Goal: Information Seeking & Learning: Learn about a topic

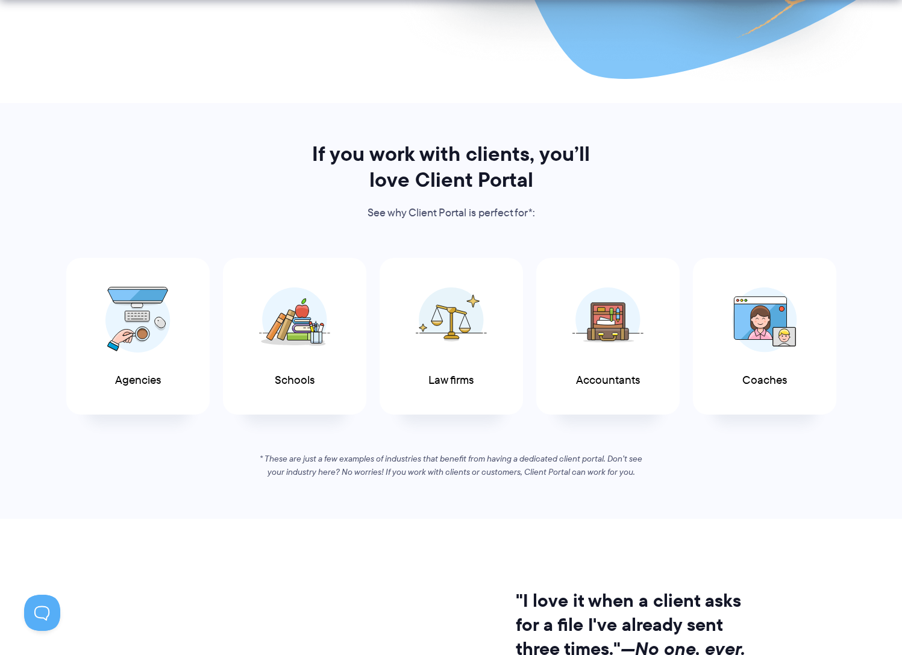
scroll to position [499, 0]
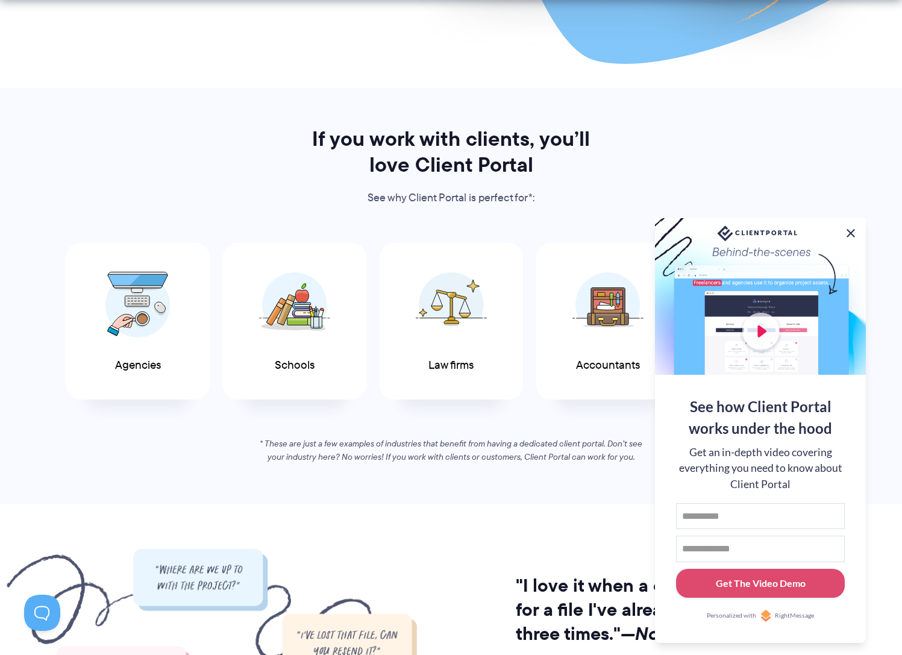
click at [850, 232] on button at bounding box center [850, 233] width 14 height 14
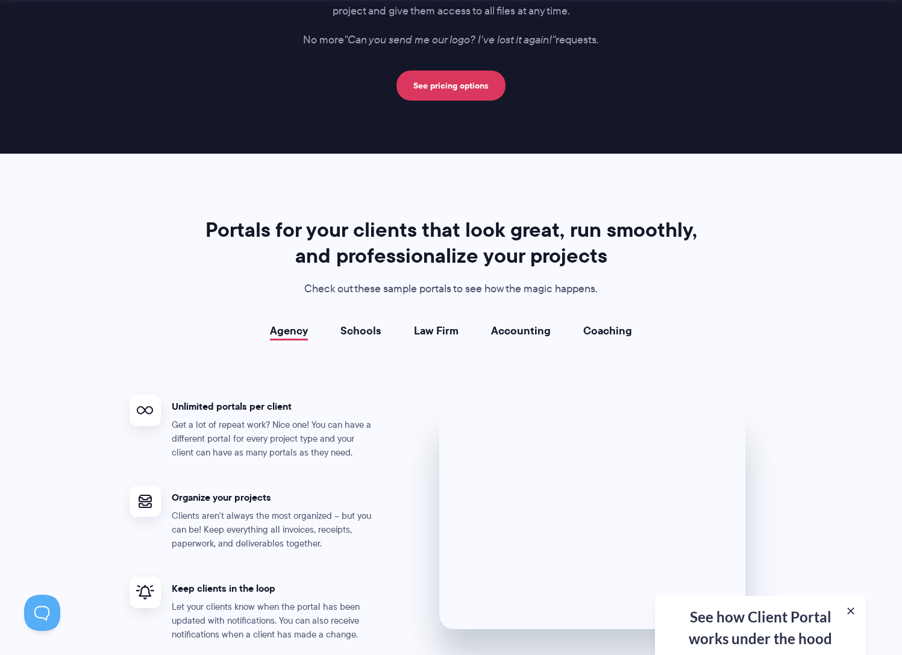
scroll to position [1990, 0]
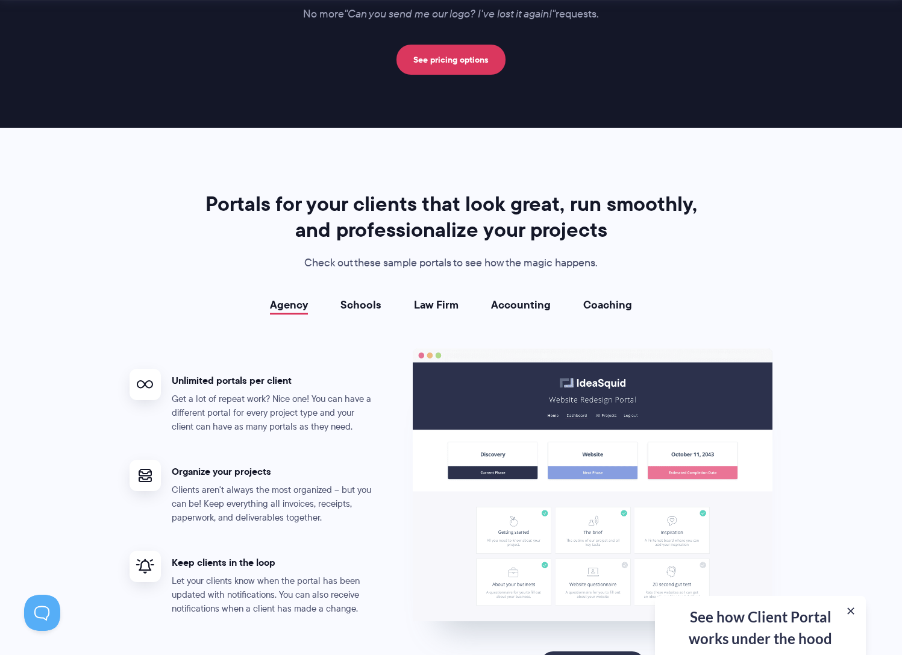
click at [605, 302] on link "Coaching" at bounding box center [607, 305] width 49 height 12
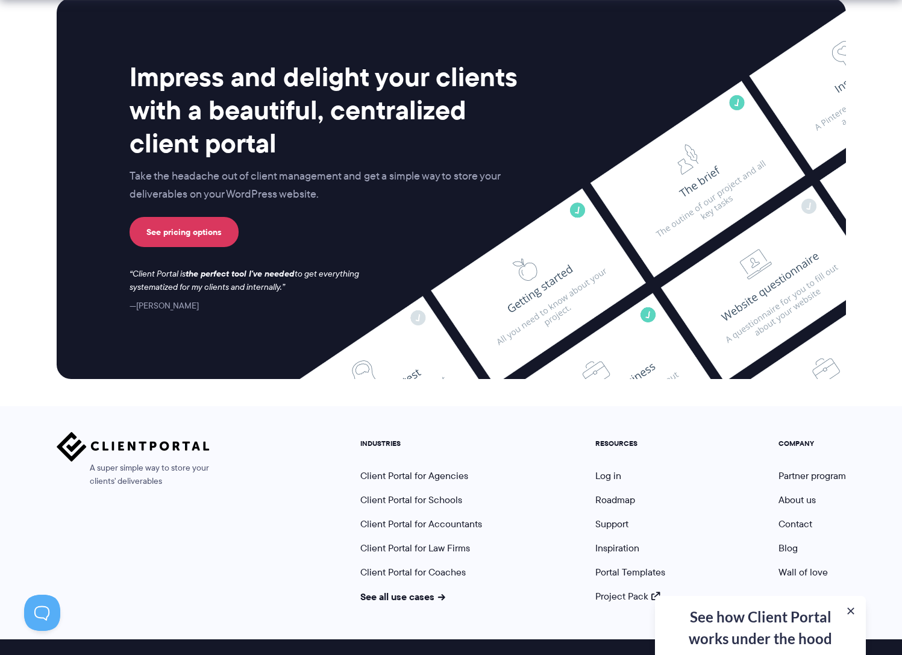
scroll to position [4800, 0]
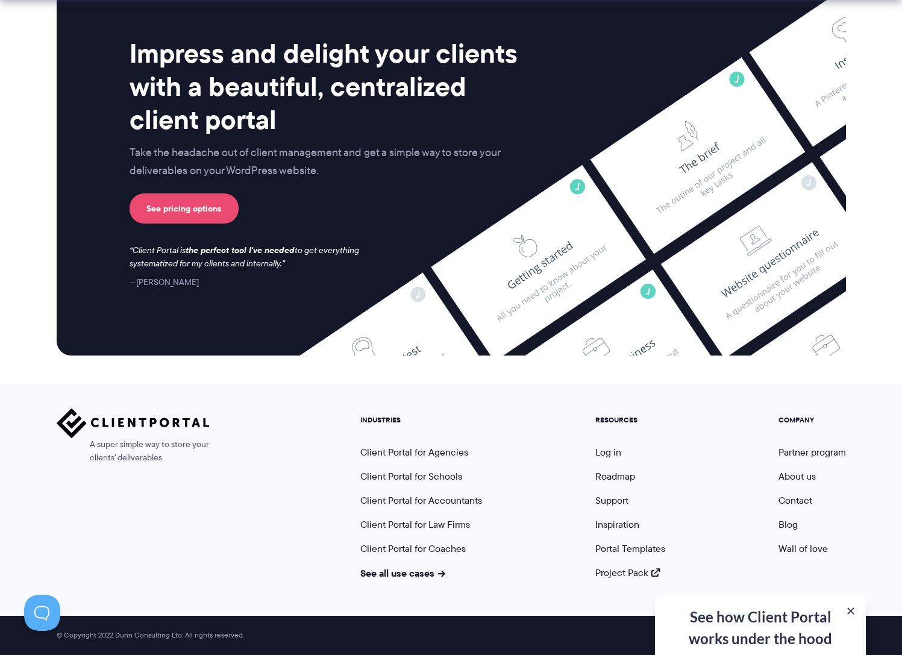
click at [196, 210] on link "See pricing options" at bounding box center [183, 208] width 109 height 30
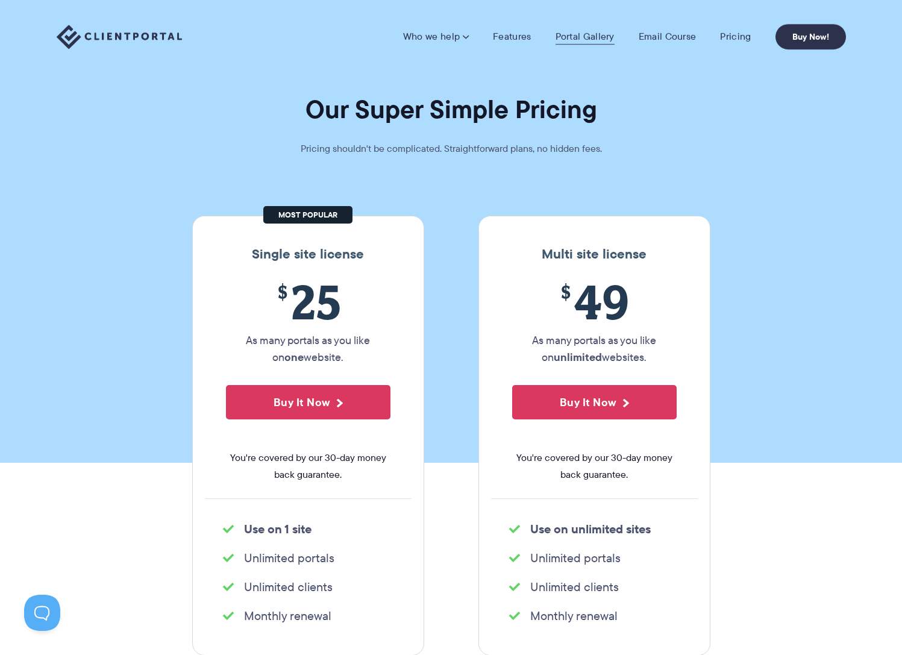
click at [609, 34] on link "Portal Gallery" at bounding box center [584, 37] width 59 height 12
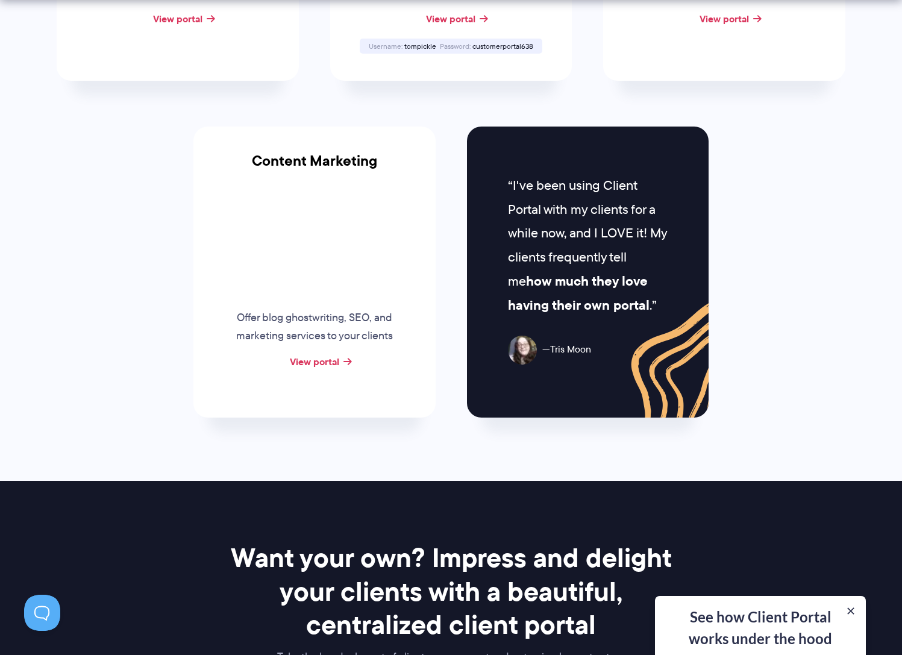
scroll to position [1173, 0]
